Goal: Task Accomplishment & Management: Complete application form

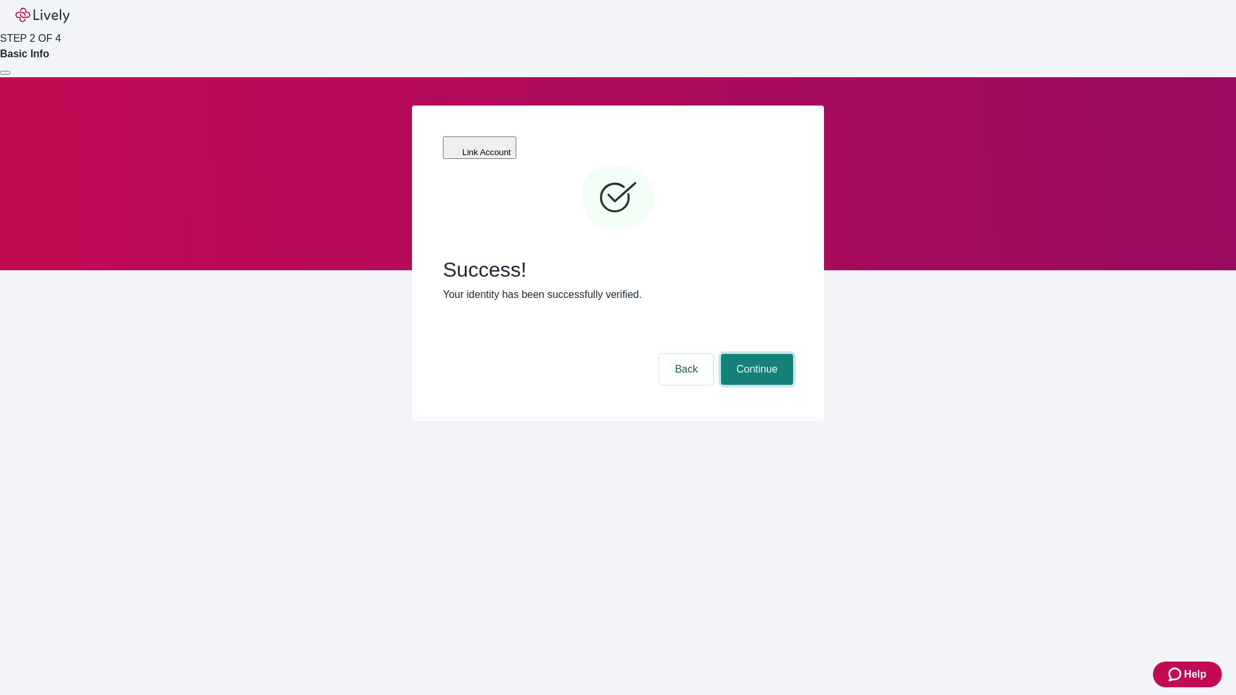
click at [755, 354] on button "Continue" at bounding box center [757, 369] width 72 height 31
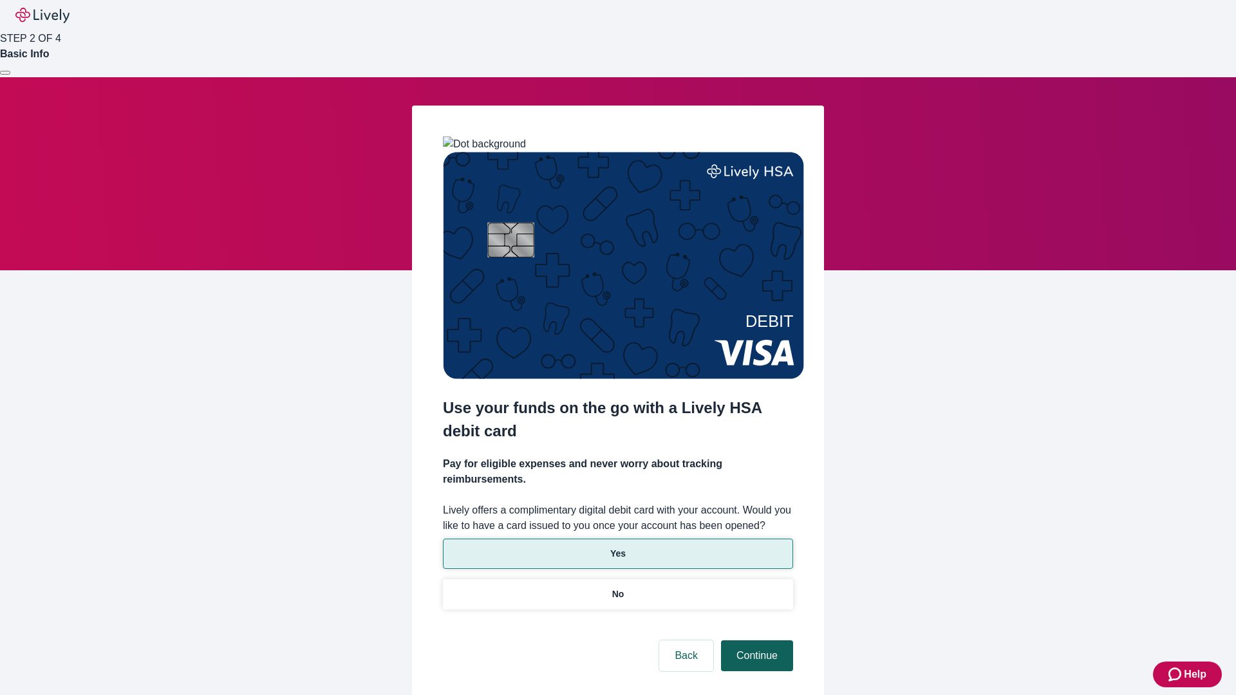
click at [617, 547] on p "Yes" at bounding box center [617, 554] width 15 height 14
click at [755, 641] on button "Continue" at bounding box center [757, 656] width 72 height 31
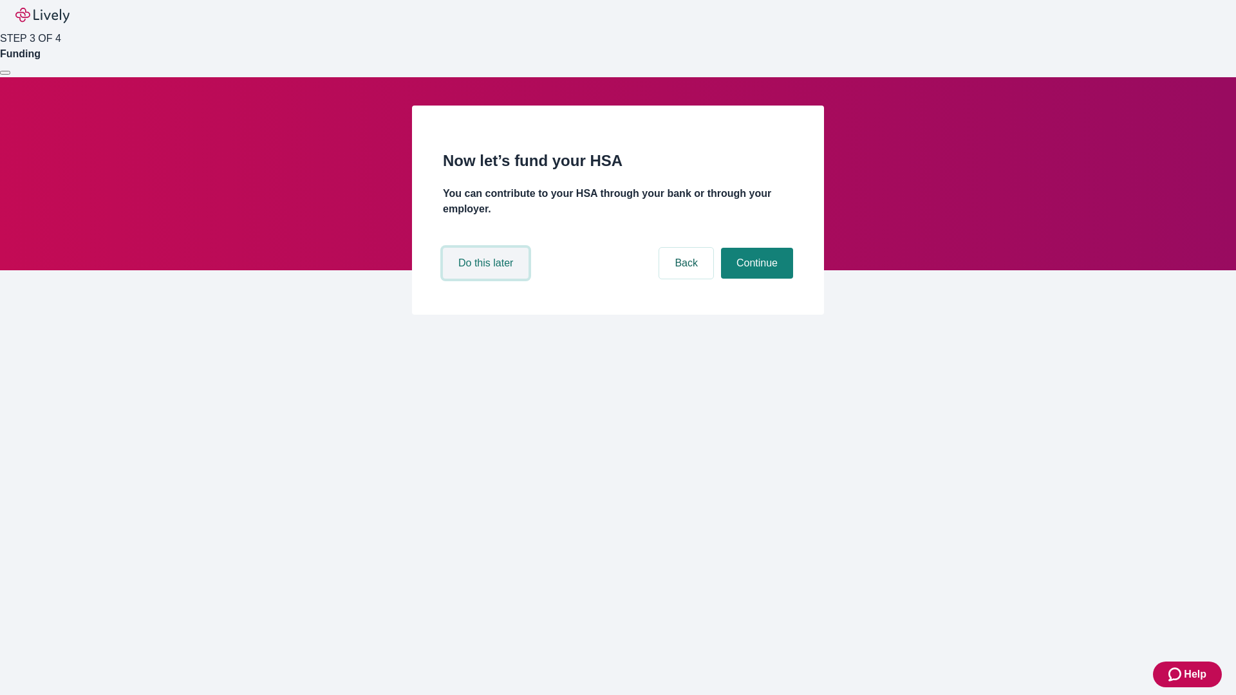
click at [487, 279] on button "Do this later" at bounding box center [486, 263] width 86 height 31
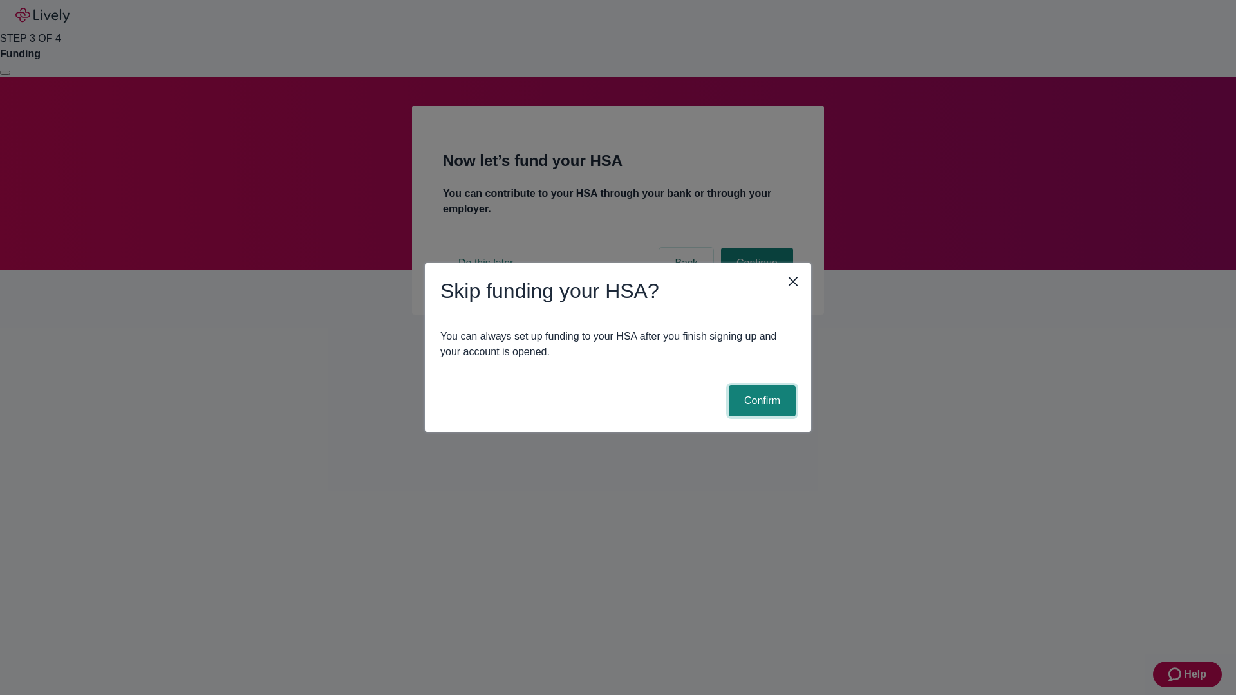
click at [760, 401] on button "Confirm" at bounding box center [762, 401] width 67 height 31
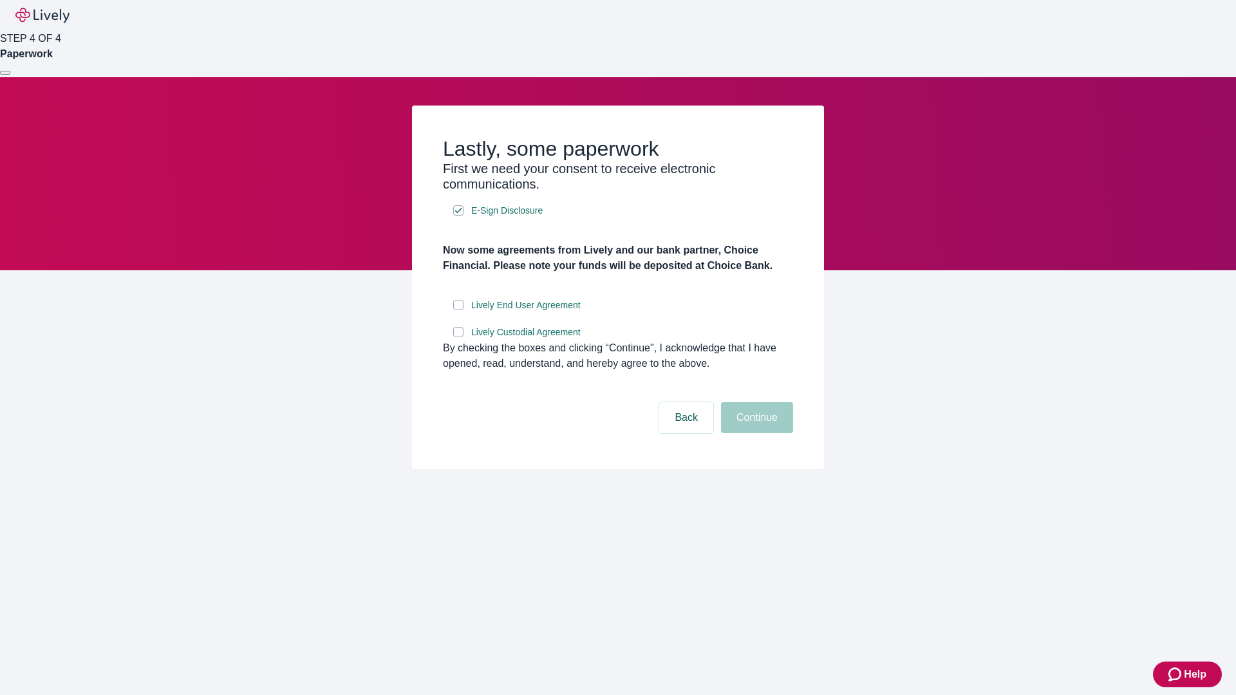
click at [458, 310] on input "Lively End User Agreement" at bounding box center [458, 305] width 10 height 10
checkbox input "true"
click at [458, 337] on input "Lively Custodial Agreement" at bounding box center [458, 332] width 10 height 10
checkbox input "true"
click at [755, 433] on button "Continue" at bounding box center [757, 417] width 72 height 31
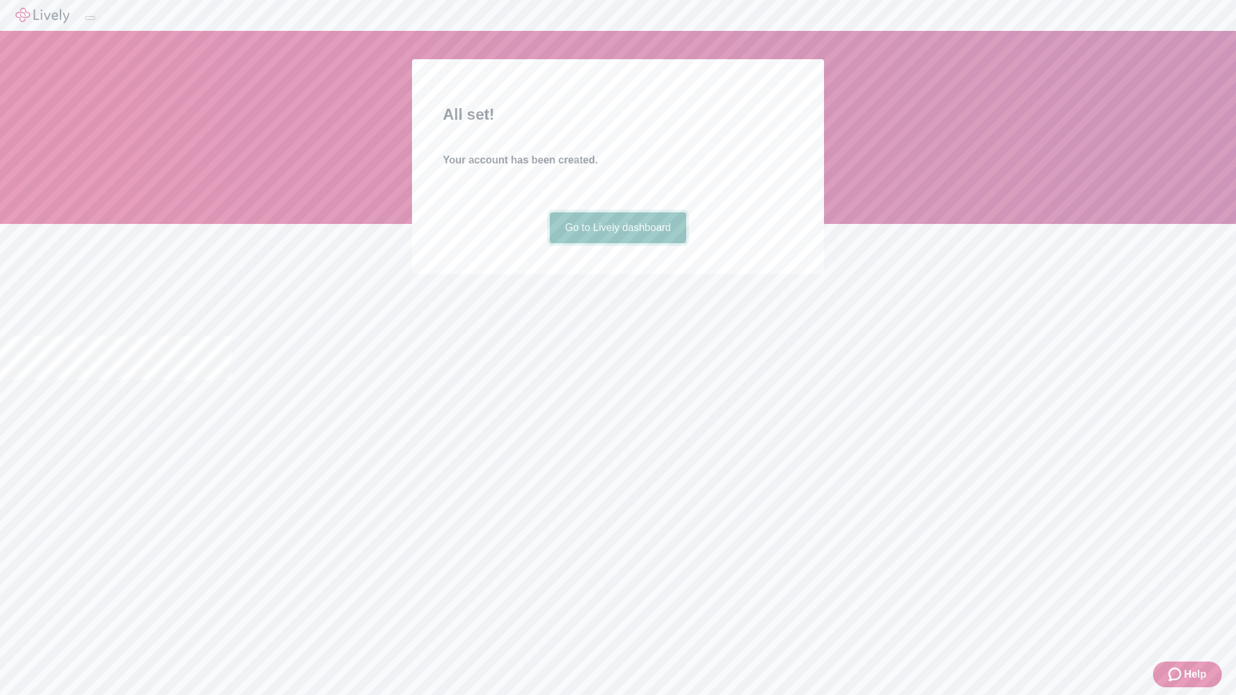
click at [617, 243] on link "Go to Lively dashboard" at bounding box center [618, 227] width 137 height 31
